Goal: Task Accomplishment & Management: Manage account settings

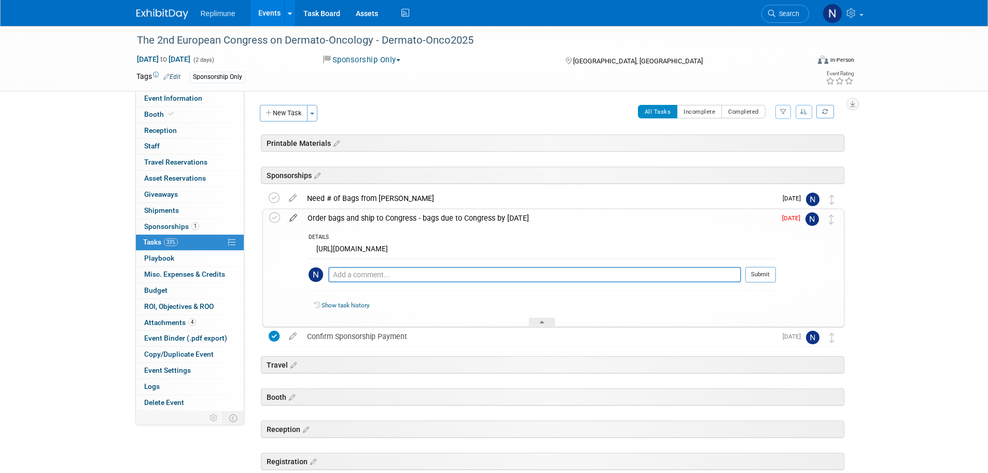
click at [292, 219] on icon at bounding box center [293, 215] width 18 height 13
select select "8"
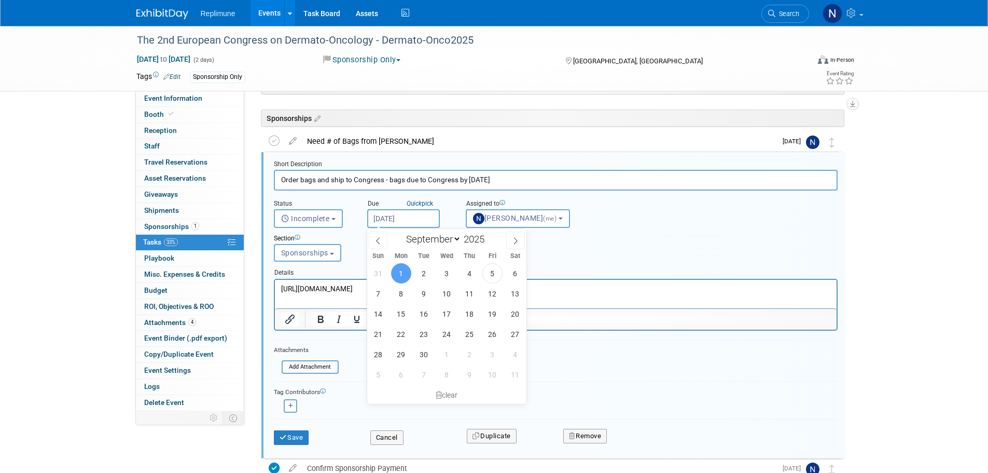
click at [419, 218] on input "Sep 1, 2025" at bounding box center [403, 218] width 73 height 19
click at [496, 294] on span "12" at bounding box center [493, 293] width 20 height 20
type input "Sep 12, 2025"
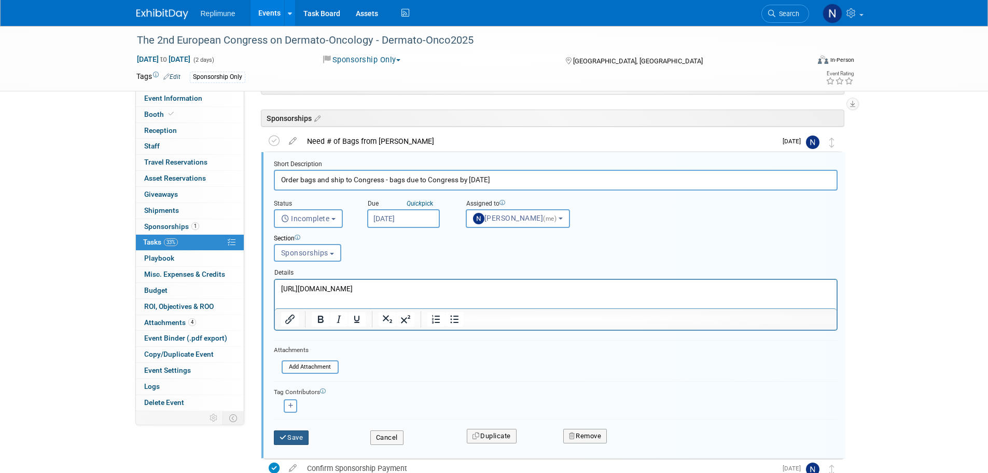
click at [296, 435] on button "Save" at bounding box center [291, 437] width 35 height 15
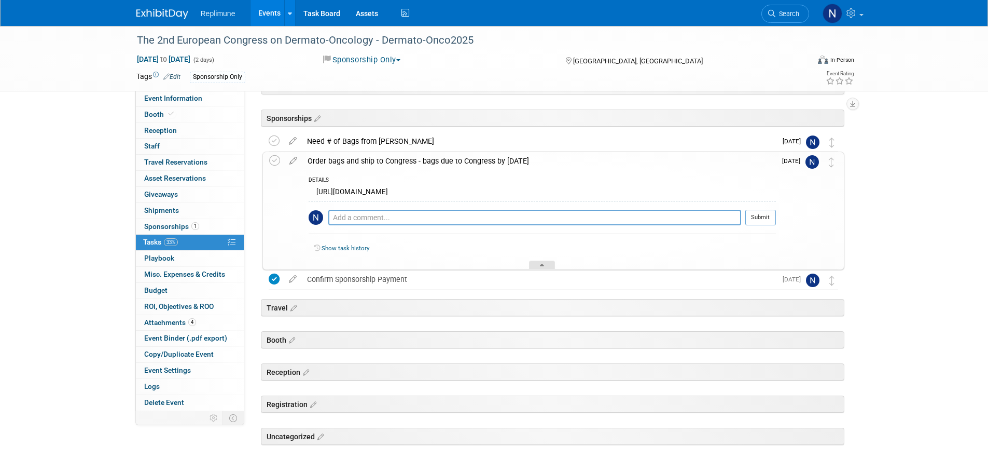
click at [542, 264] on icon at bounding box center [542, 267] width 4 height 6
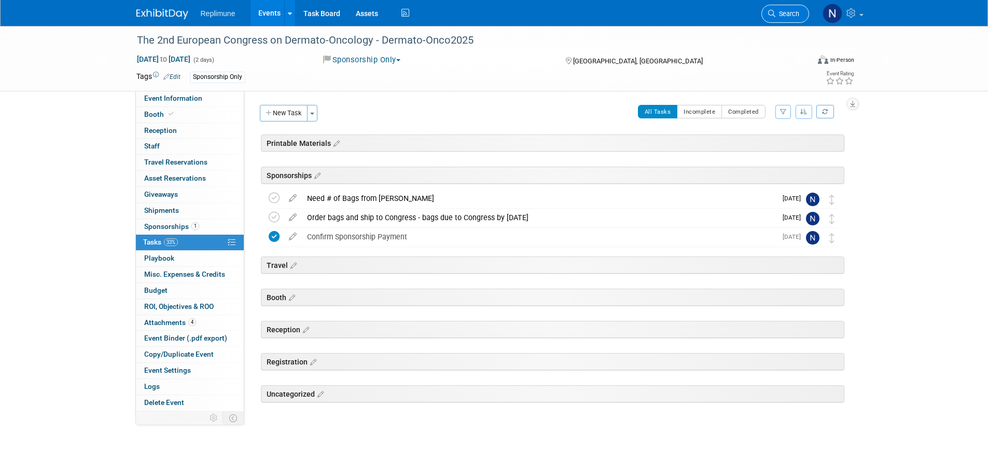
click at [787, 14] on span "Search" at bounding box center [788, 14] width 24 height 8
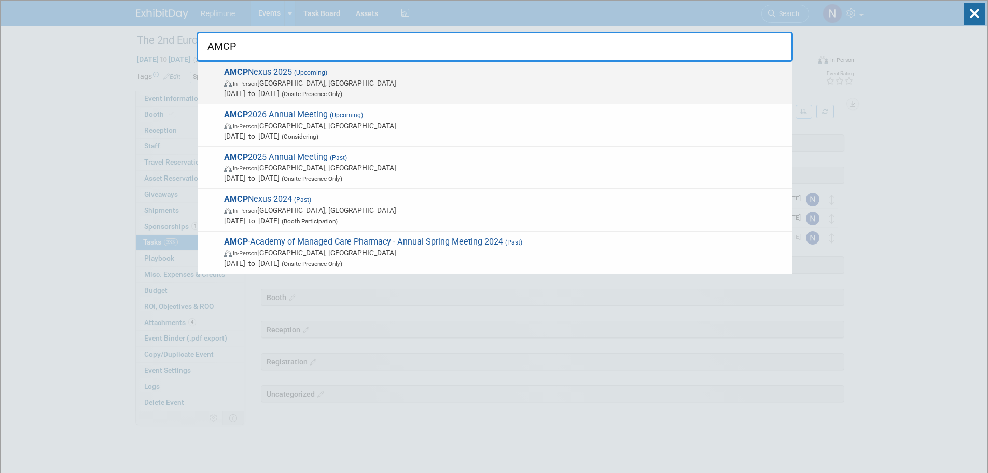
type input "AMCP"
click at [272, 79] on span "In-Person National Harbor, MD" at bounding box center [505, 83] width 563 height 10
